Goal: Task Accomplishment & Management: Complete application form

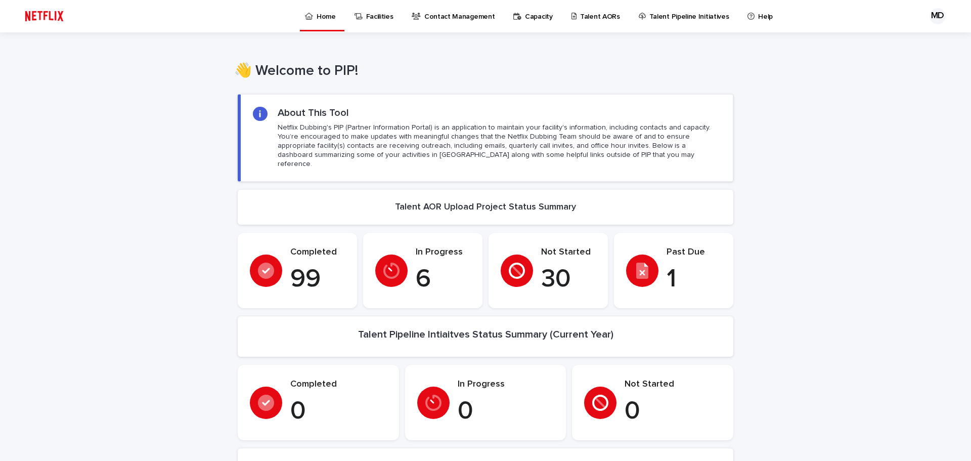
click at [596, 14] on p "Talent AORs" at bounding box center [600, 10] width 40 height 21
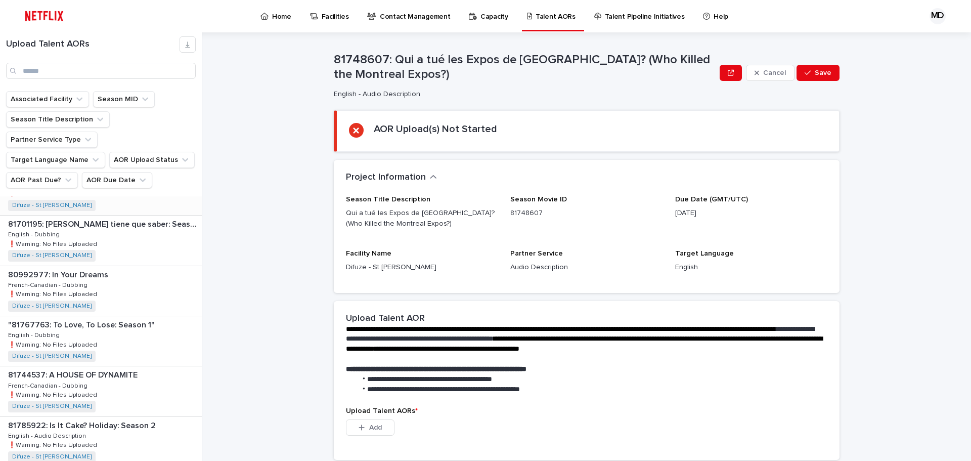
scroll to position [202, 0]
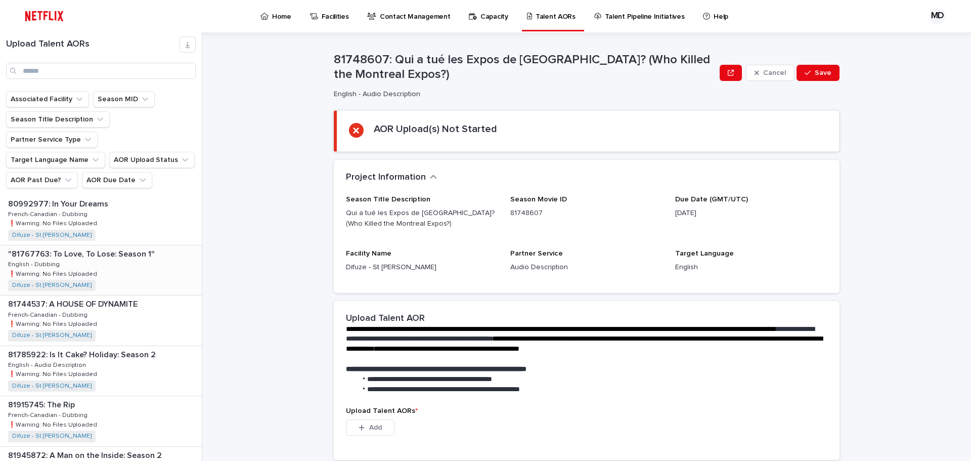
click at [124, 245] on div ""81767763: To Love, To Lose: Season 1" "81767763: To Love, To Lose: Season 1" E…" at bounding box center [101, 270] width 202 height 50
click at [126, 247] on p ""81767763: To Love, To Lose: Season 1"" at bounding box center [82, 253] width 149 height 12
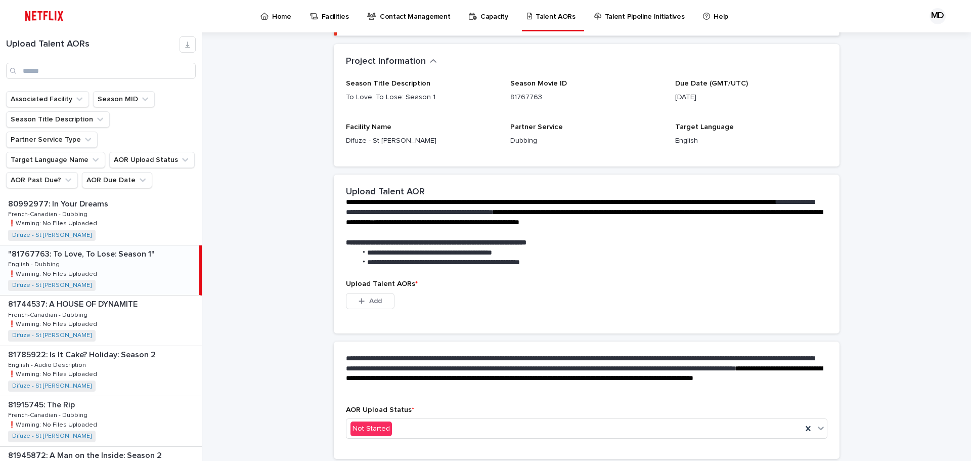
scroll to position [146, 0]
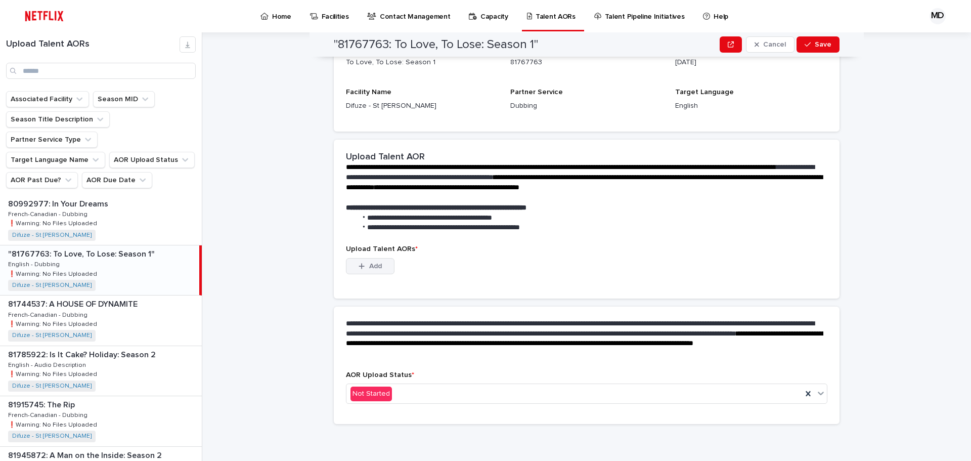
click at [376, 264] on span "Add" at bounding box center [375, 265] width 13 height 7
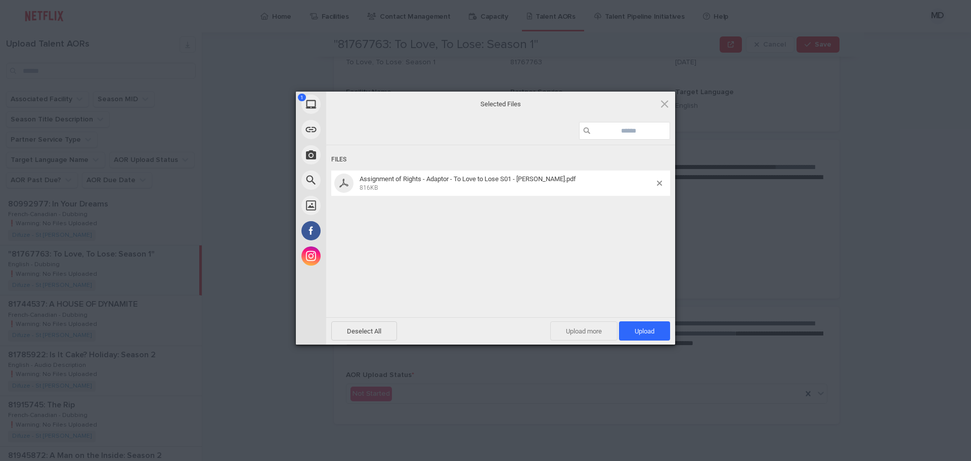
click at [594, 335] on span "Upload more" at bounding box center [583, 330] width 67 height 19
click at [562, 329] on span "Upload more" at bounding box center [572, 330] width 67 height 19
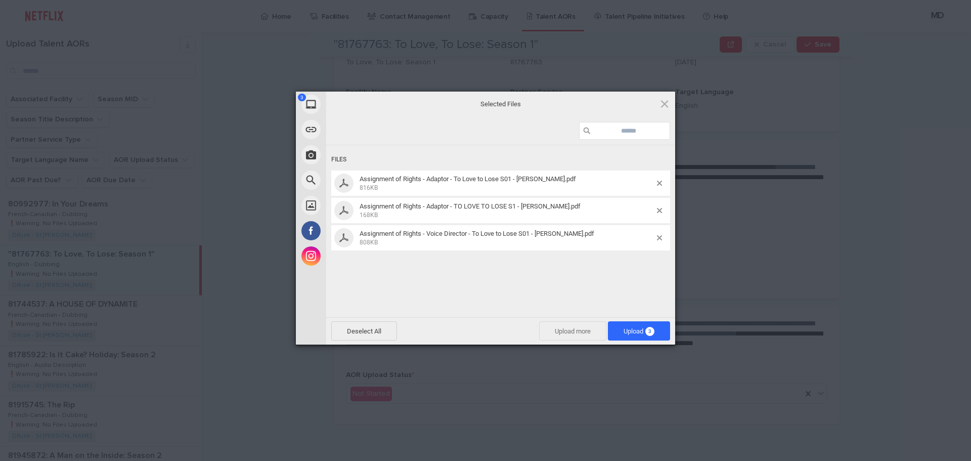
click at [565, 334] on span "Upload more" at bounding box center [572, 330] width 67 height 19
click at [578, 334] on span "Upload more" at bounding box center [572, 330] width 67 height 19
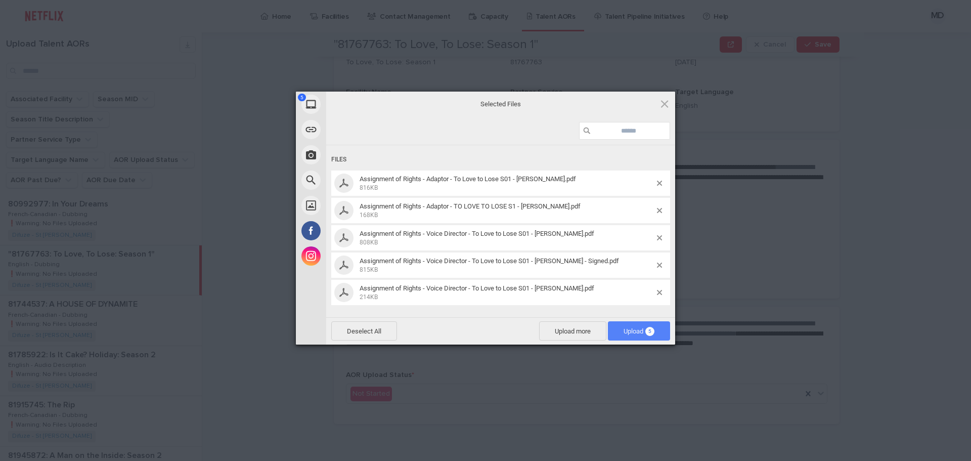
click at [639, 330] on span "Upload 5" at bounding box center [639, 331] width 31 height 8
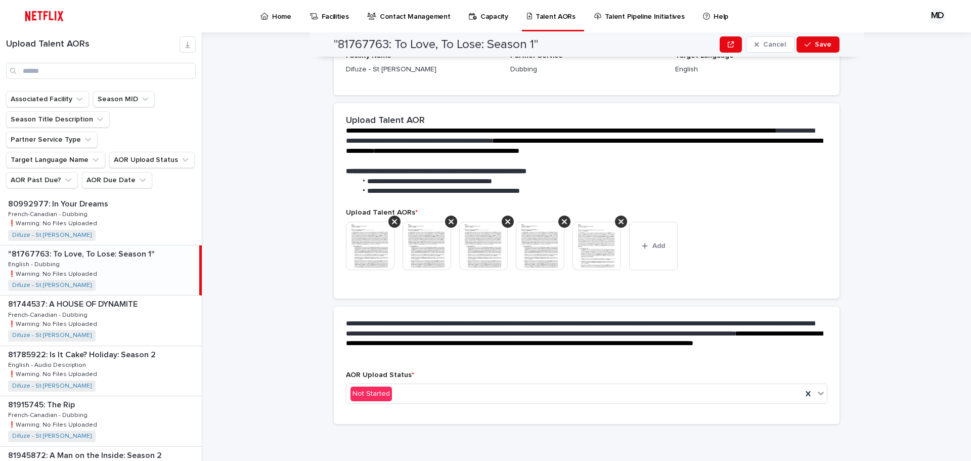
scroll to position [132, 0]
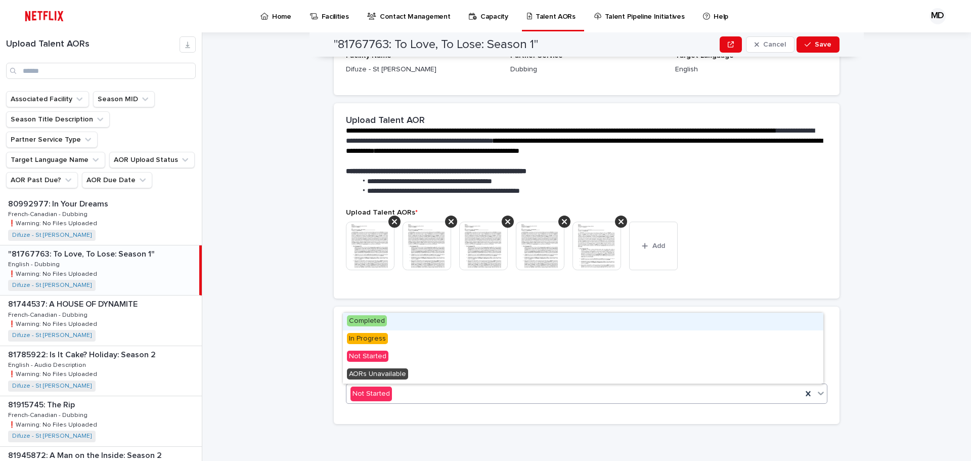
drag, startPoint x: 379, startPoint y: 323, endPoint x: 394, endPoint y: 318, distance: 16.0
click at [380, 323] on span "Completed" at bounding box center [367, 320] width 40 height 11
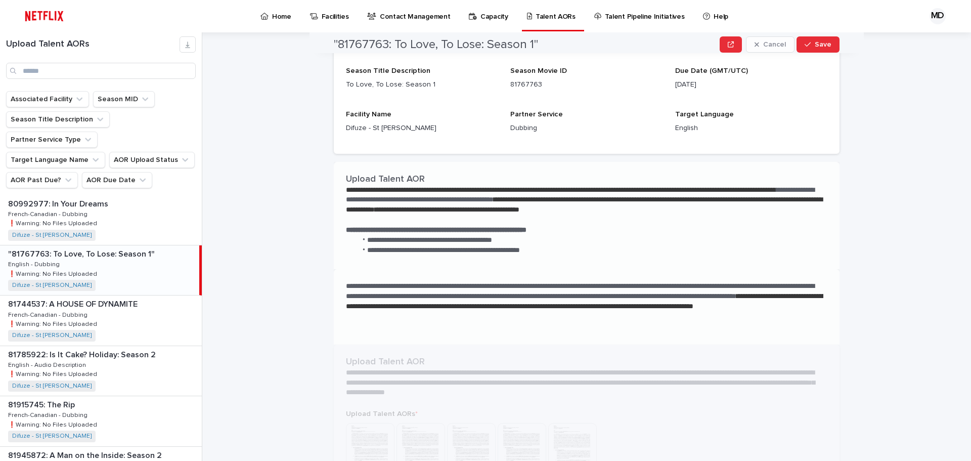
scroll to position [0, 0]
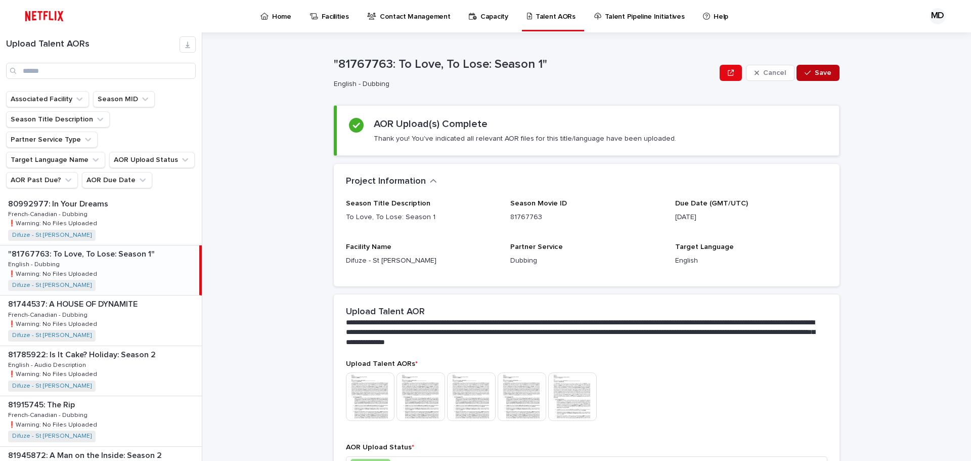
click at [819, 71] on span "Save" at bounding box center [823, 72] width 17 height 7
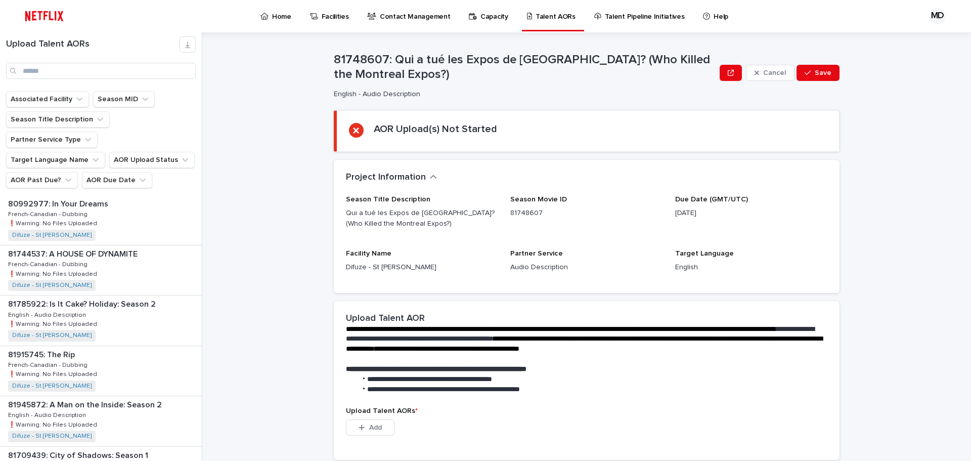
click at [274, 99] on div "**********" at bounding box center [592, 246] width 757 height 428
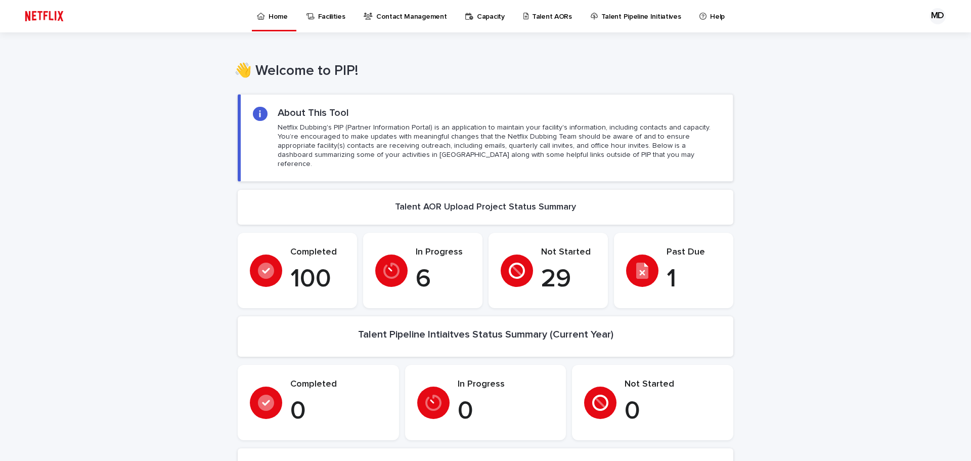
click at [545, 13] on p "Talent AORs" at bounding box center [552, 10] width 40 height 21
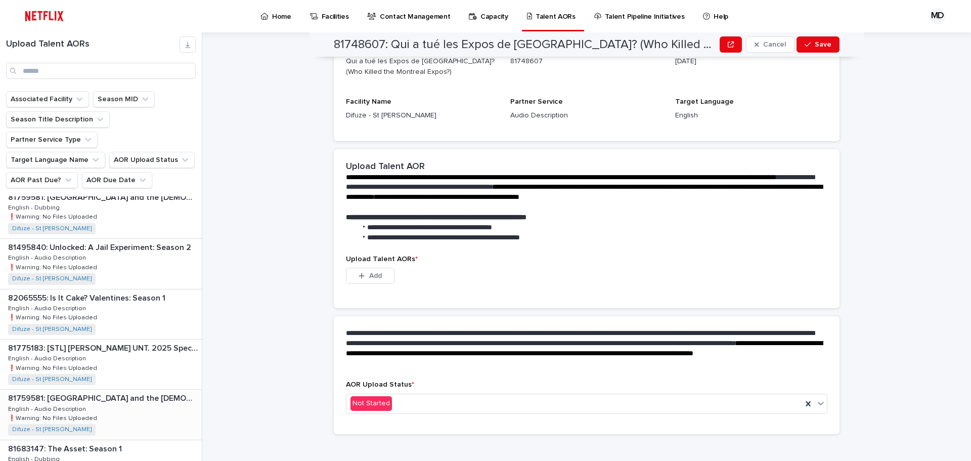
scroll to position [1257, 0]
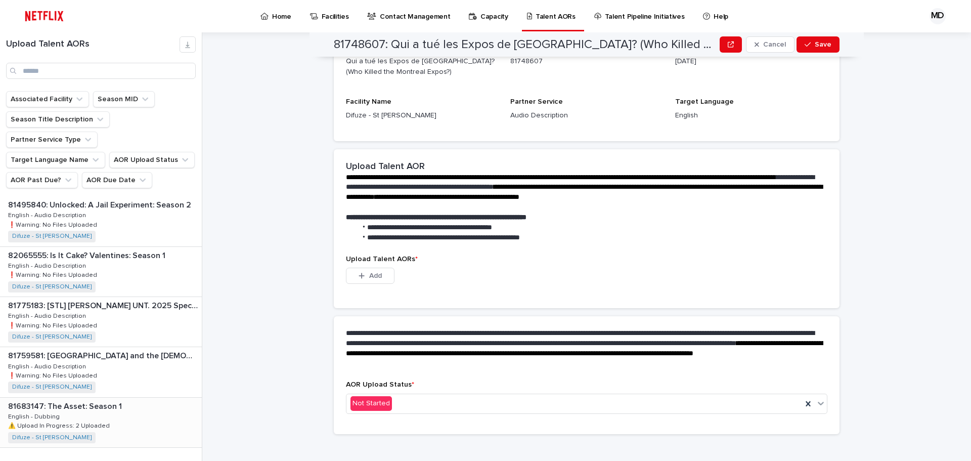
click at [130, 397] on div "81683147: The Asset: Season 1 81683147: The Asset: Season 1 English - Dubbing E…" at bounding box center [101, 422] width 202 height 50
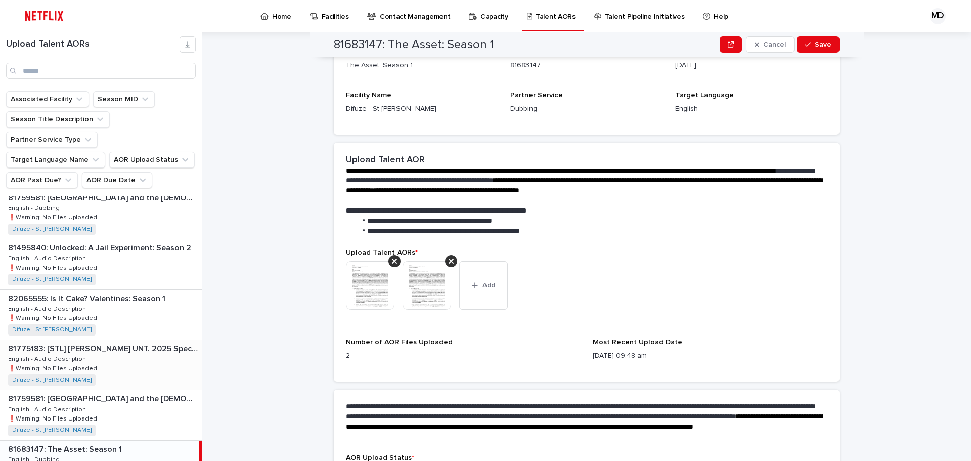
scroll to position [1257, 0]
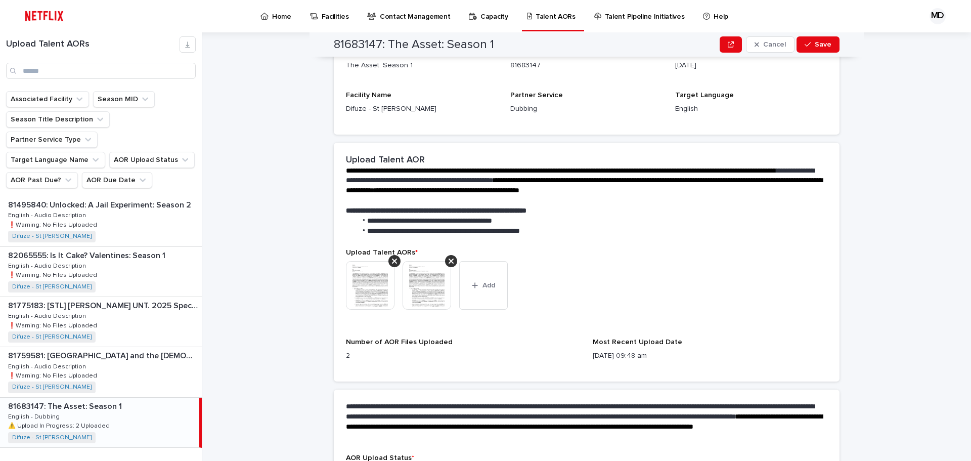
click at [171, 460] on span "Next" at bounding box center [174, 468] width 22 height 7
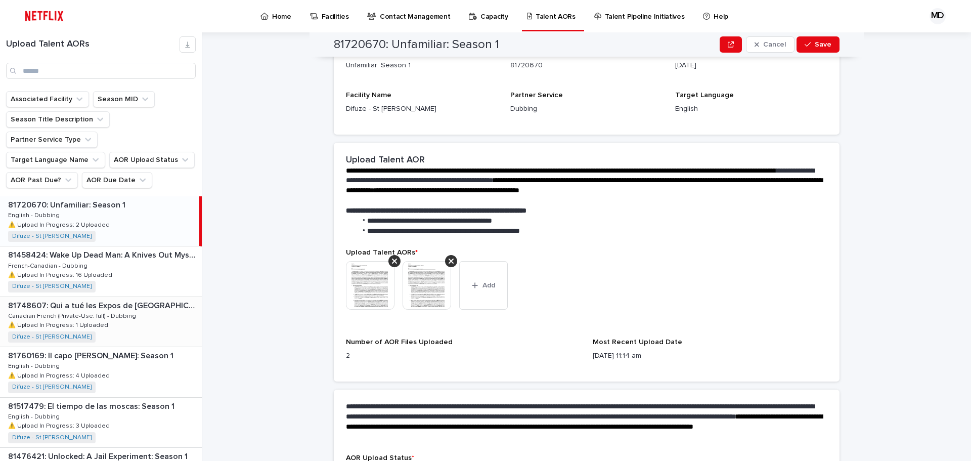
click at [132, 303] on div "81748607: Qui a tué les Expos de [GEOGRAPHIC_DATA]? (Who Killed the Montreal Ex…" at bounding box center [101, 322] width 202 height 50
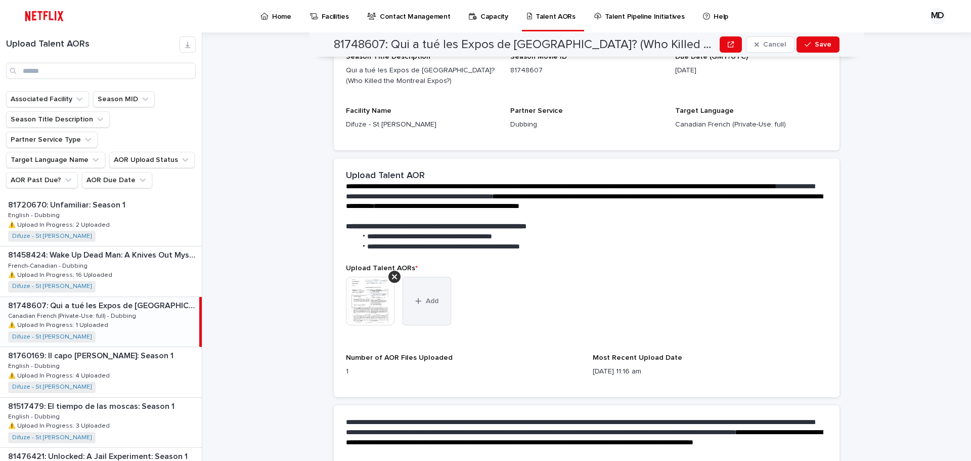
click at [431, 302] on span "Add" at bounding box center [432, 300] width 13 height 7
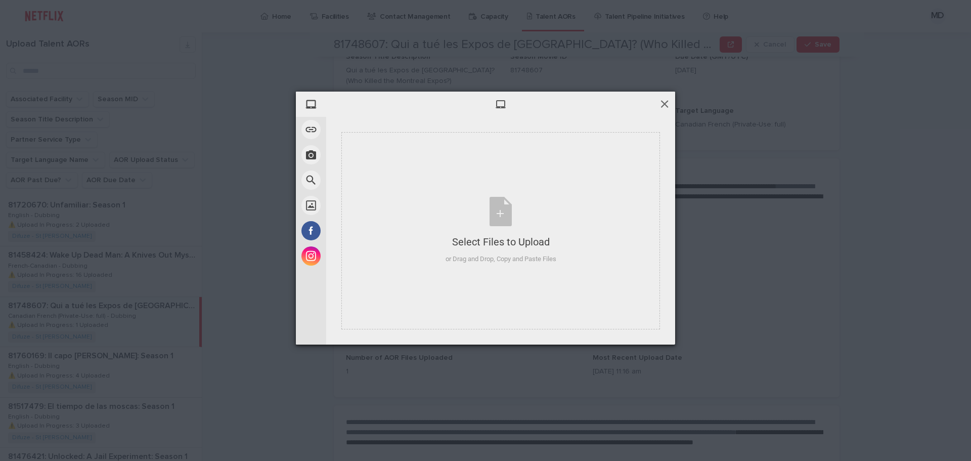
click at [669, 103] on span at bounding box center [664, 103] width 11 height 11
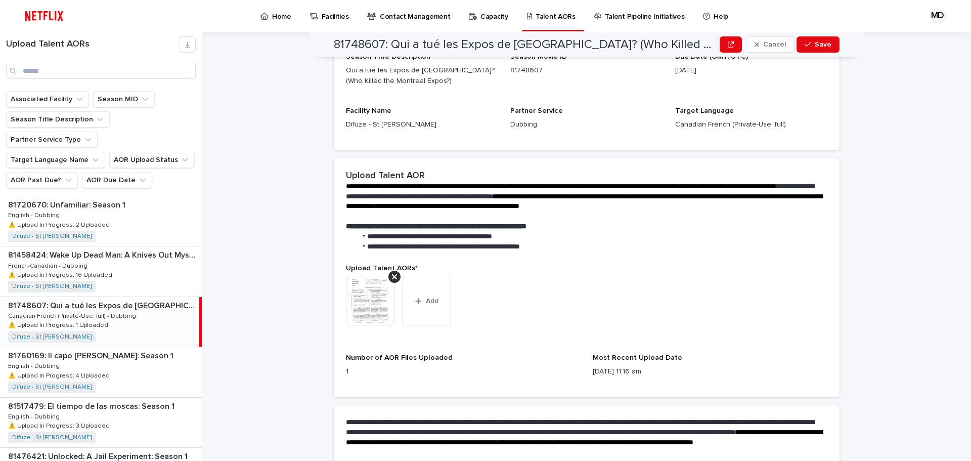
click at [363, 289] on img at bounding box center [370, 301] width 49 height 49
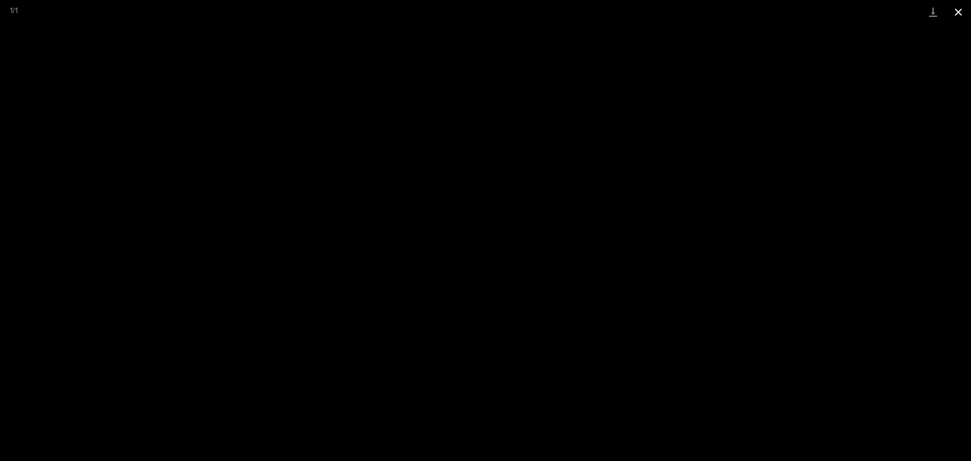
click at [960, 14] on button "Close gallery" at bounding box center [958, 12] width 25 height 24
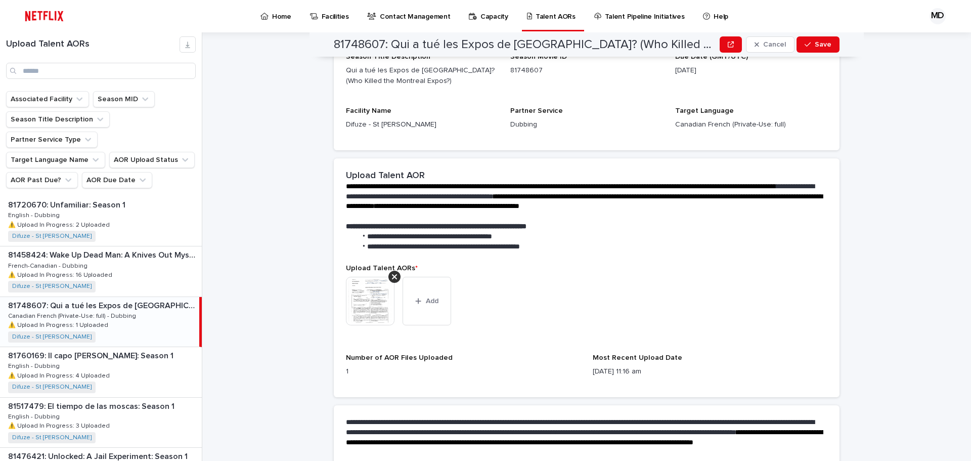
click at [535, 290] on div "This file cannot be opened Download File Add" at bounding box center [586, 305] width 481 height 57
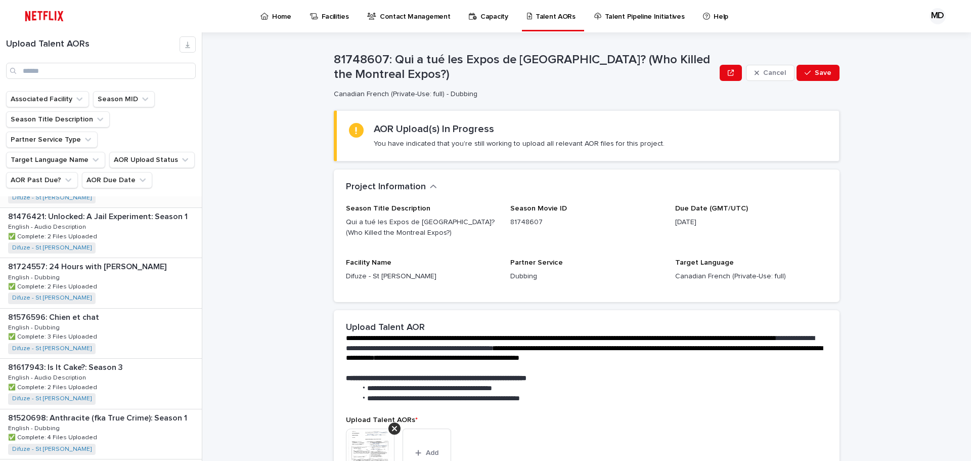
scroll to position [253, 0]
